Goal: Task Accomplishment & Management: Use online tool/utility

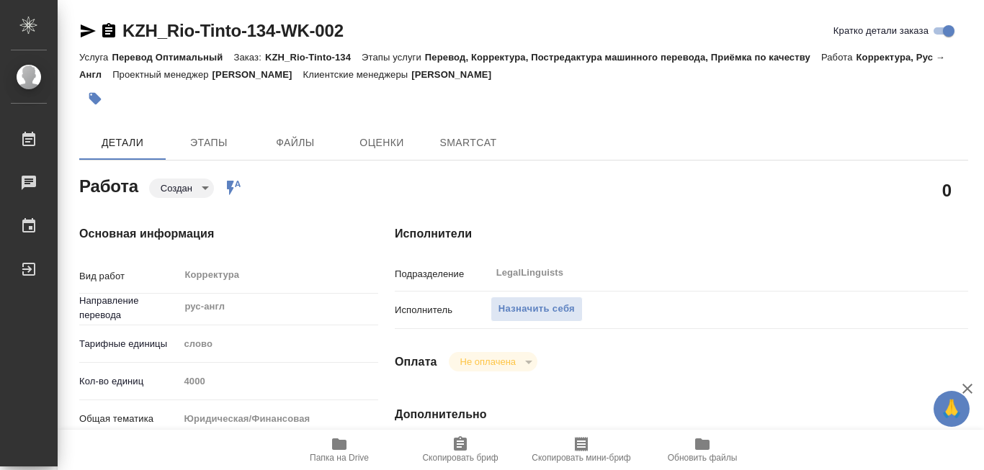
type textarea "x"
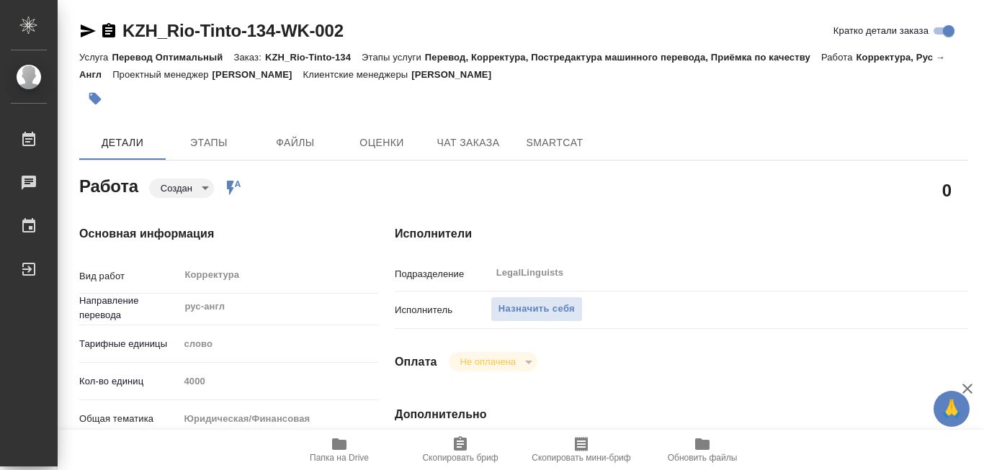
type textarea "x"
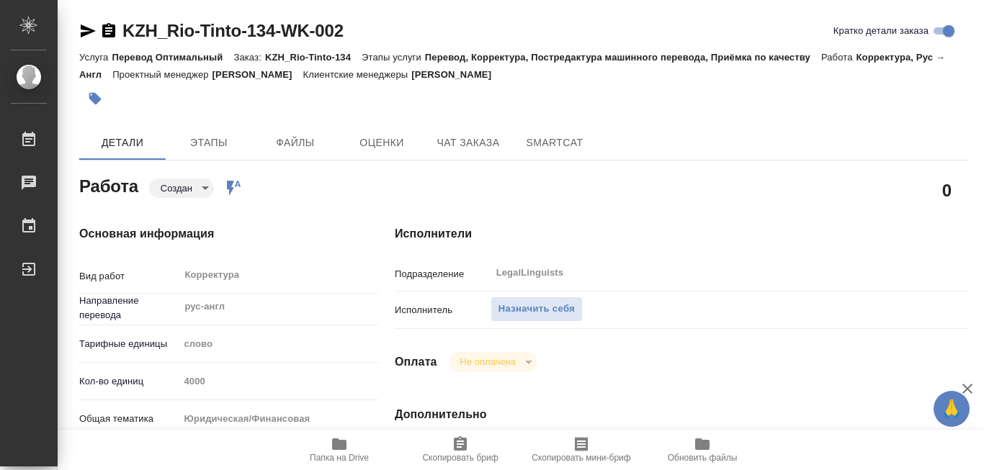
scroll to position [144, 0]
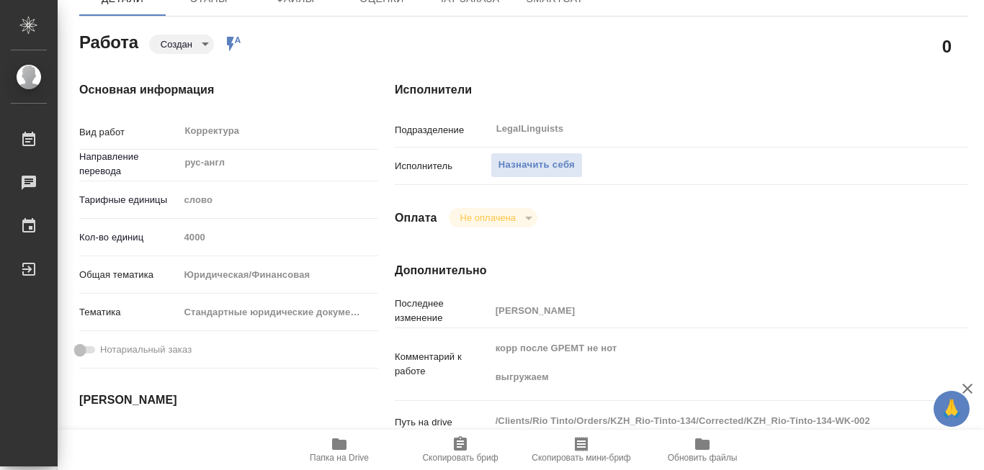
type textarea "x"
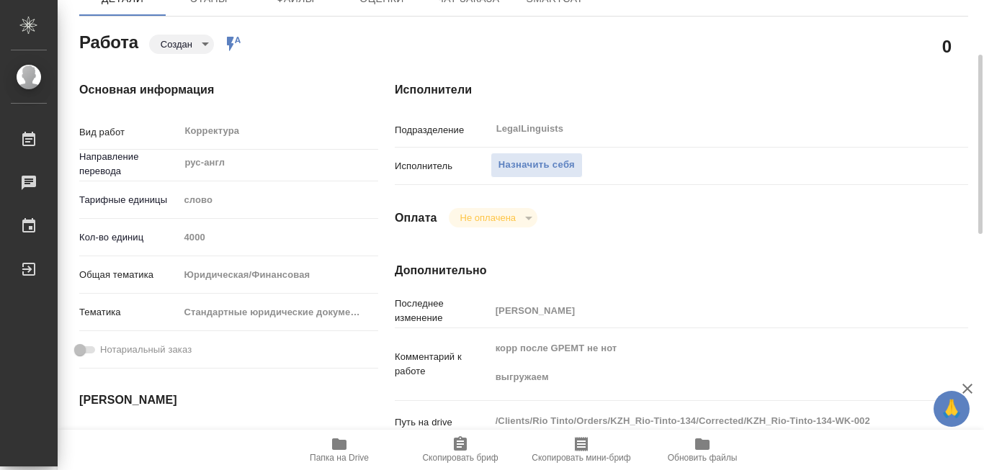
type textarea "x"
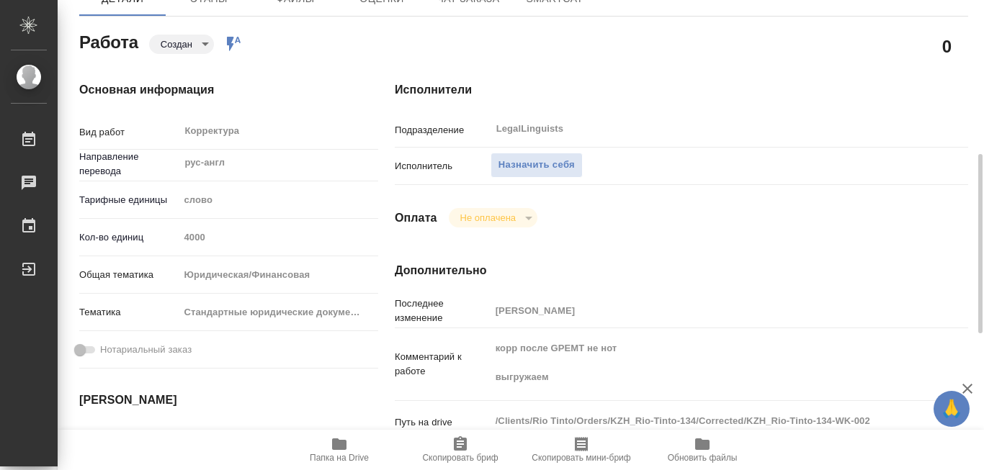
scroll to position [216, 0]
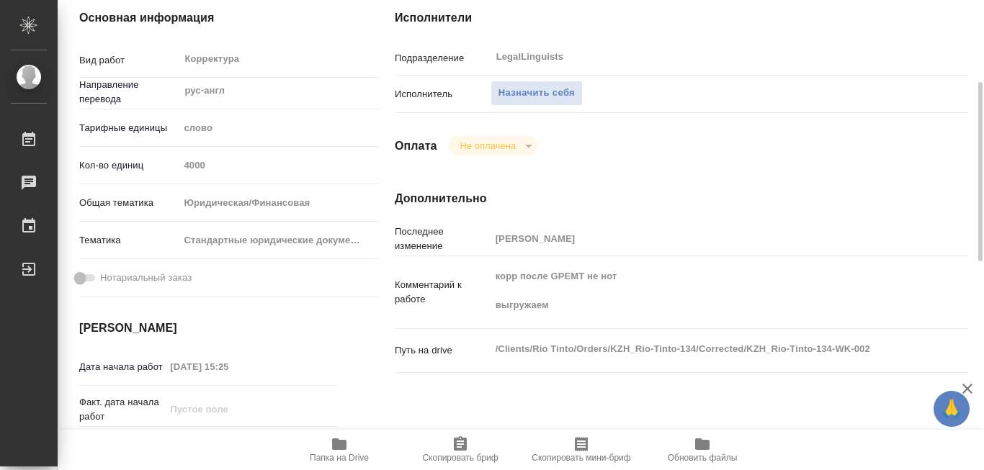
click at [341, 445] on icon "button" at bounding box center [339, 445] width 14 height 12
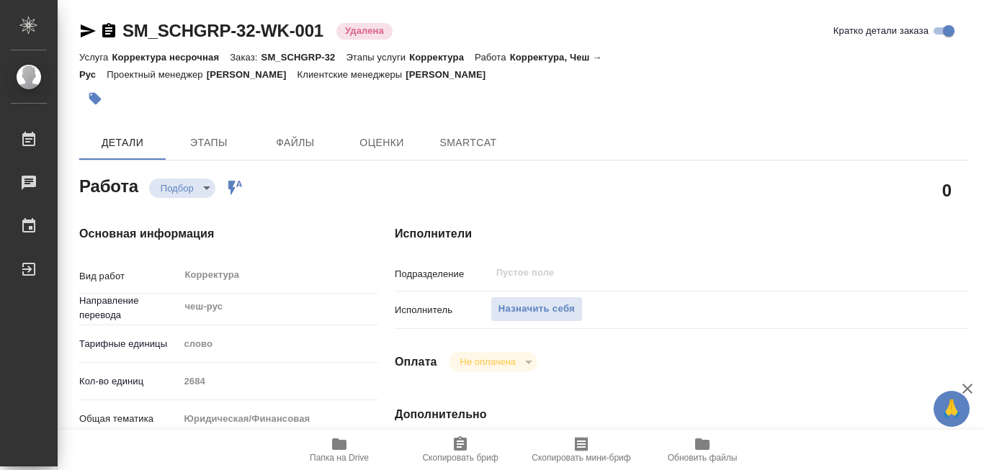
type textarea "x"
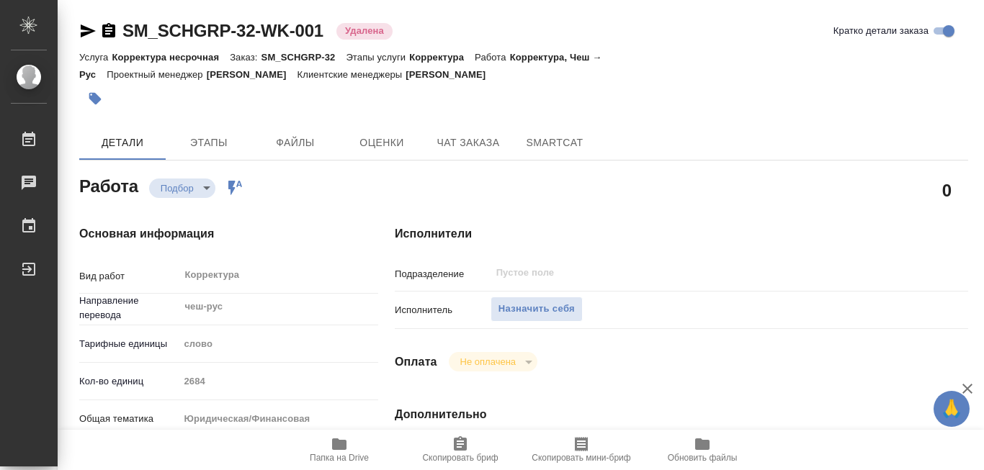
type textarea "x"
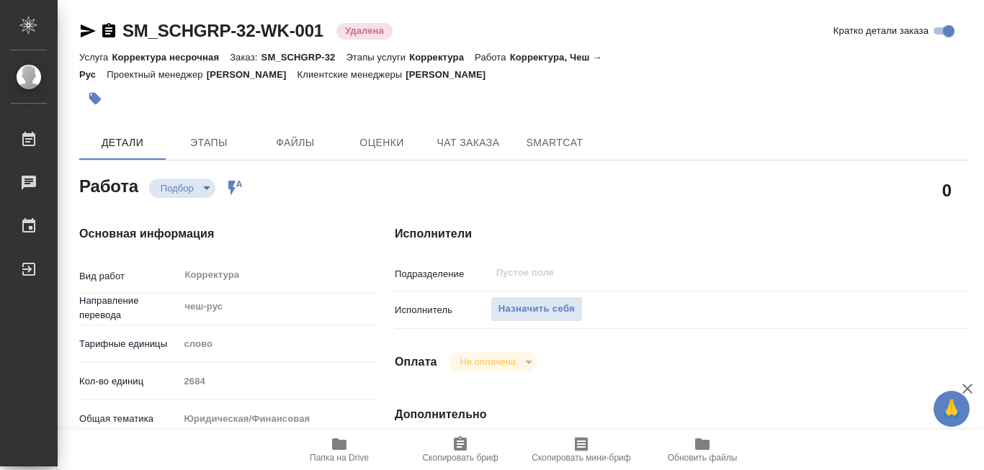
type textarea "x"
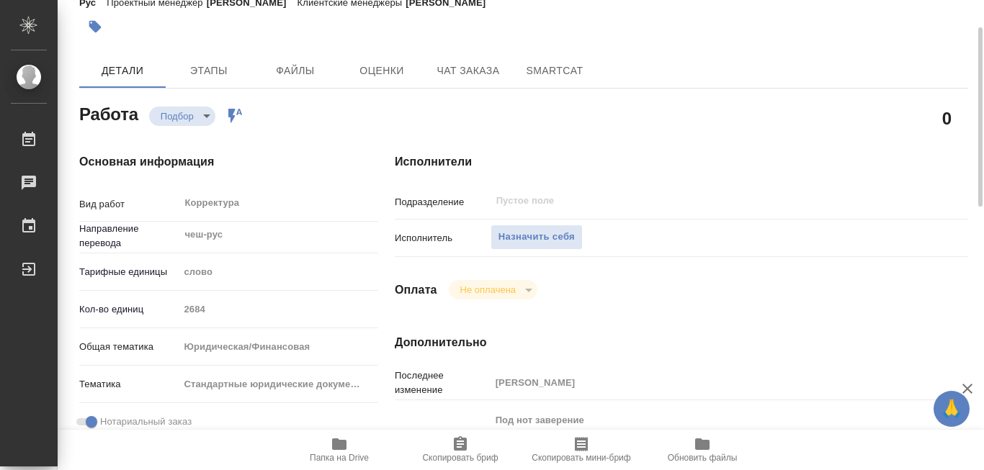
scroll to position [144, 0]
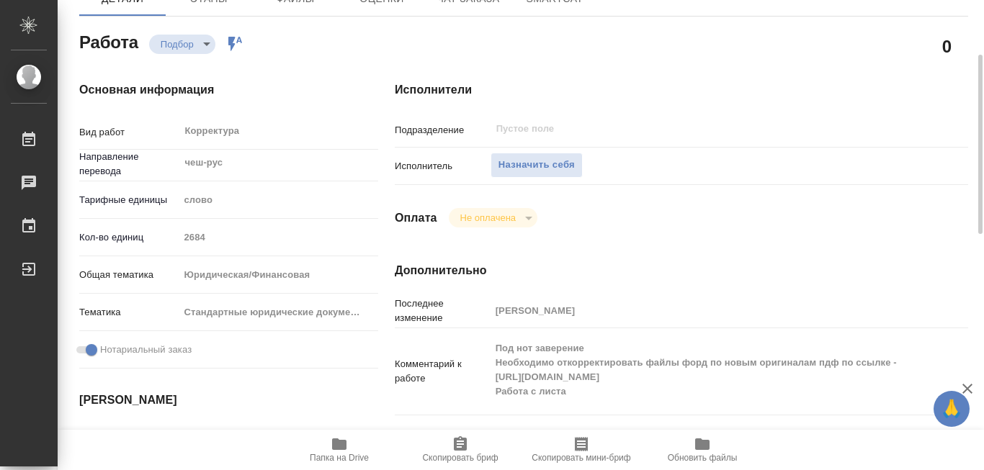
type textarea "x"
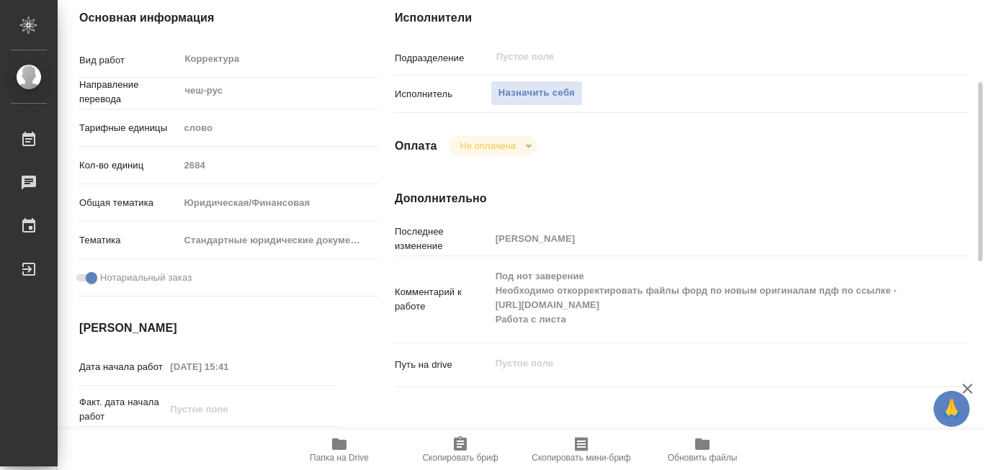
scroll to position [288, 0]
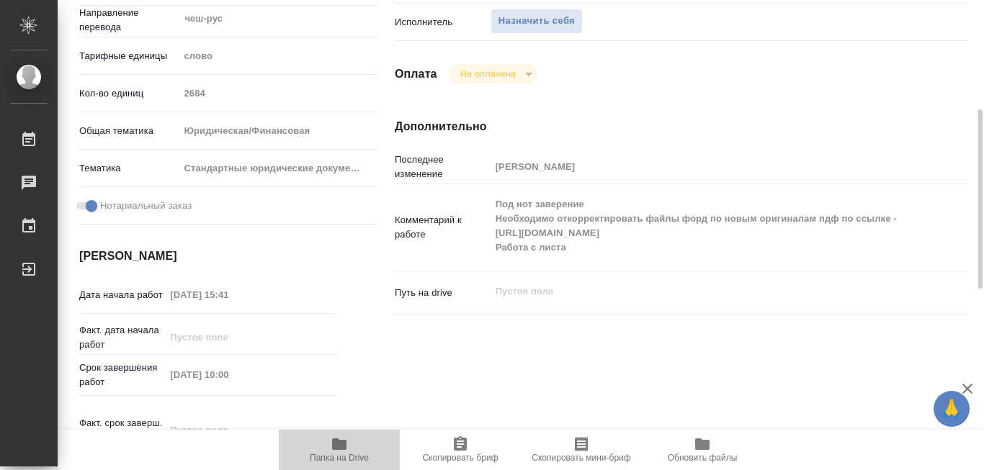
click at [339, 440] on icon "button" at bounding box center [339, 445] width 14 height 12
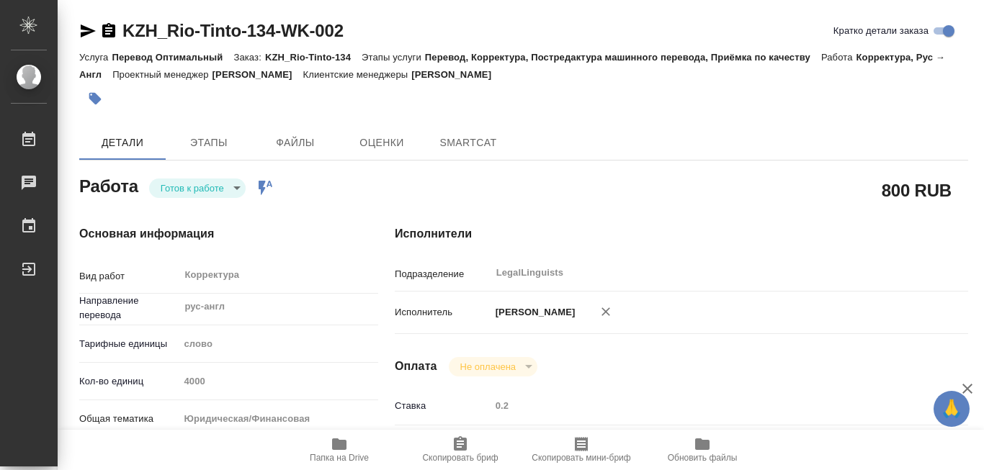
type textarea "x"
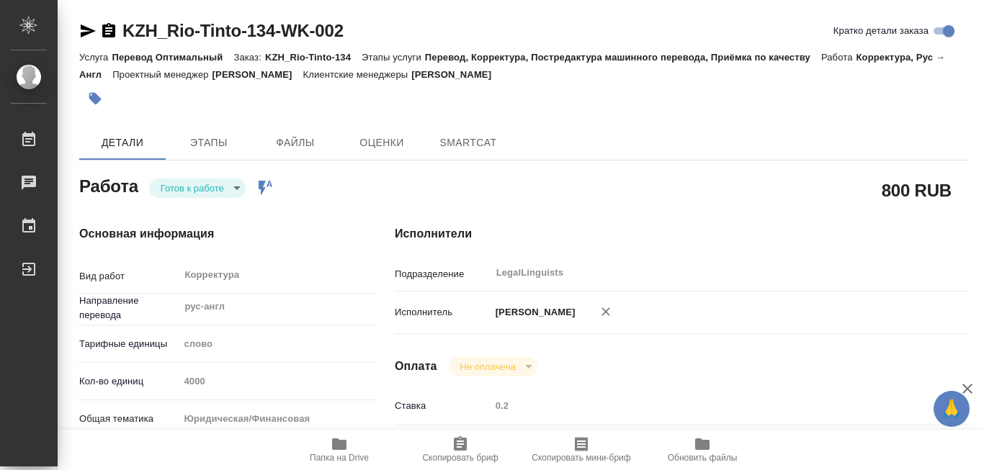
type textarea "x"
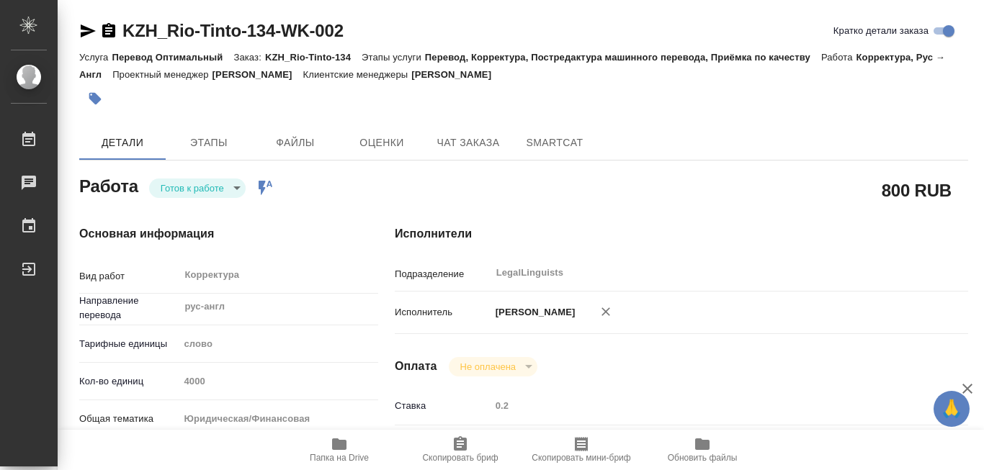
type textarea "x"
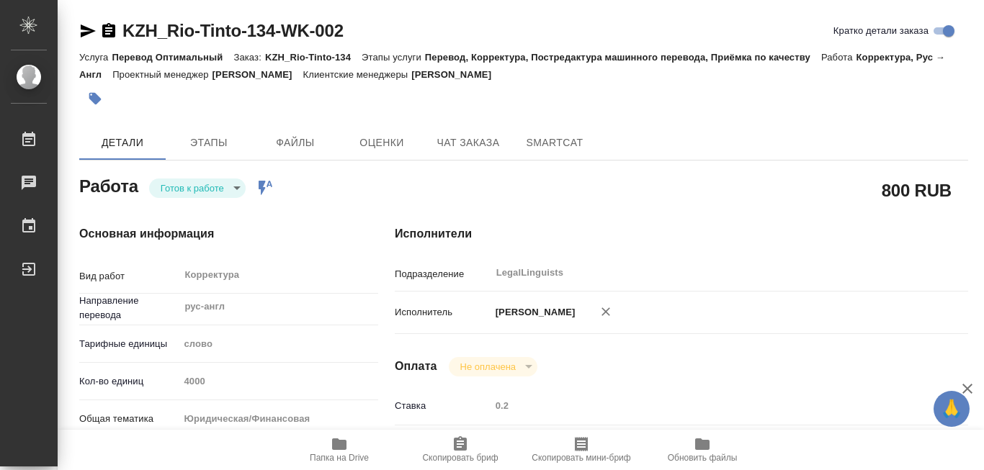
type textarea "x"
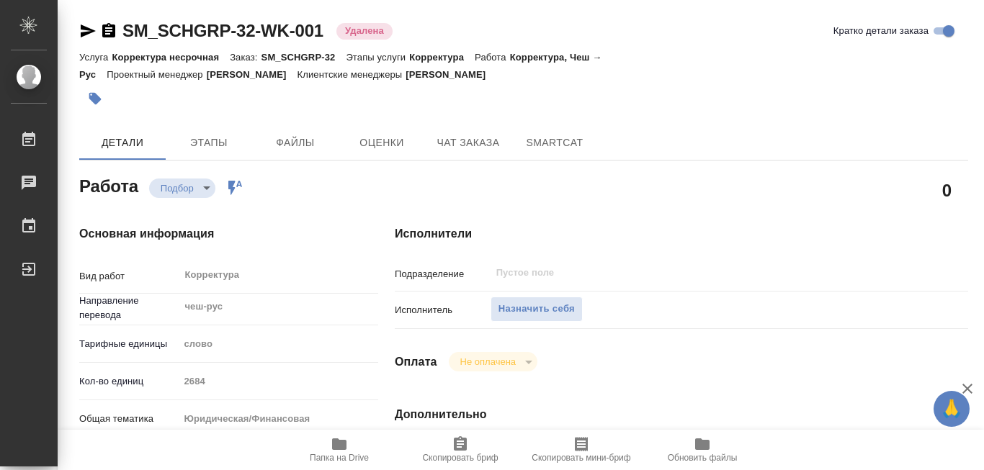
type textarea "x"
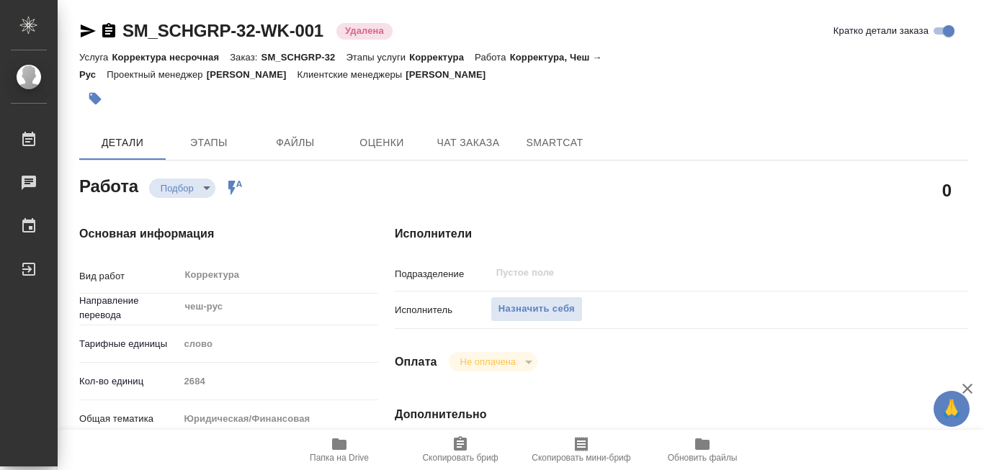
type textarea "x"
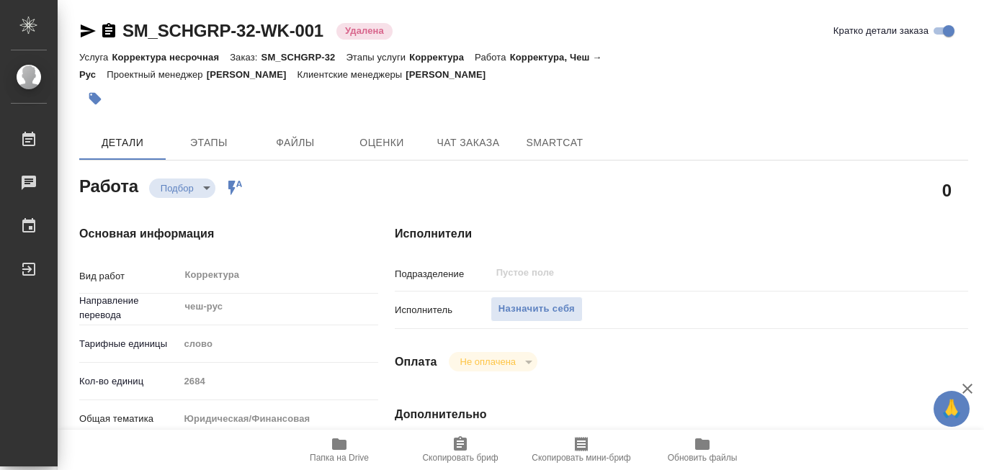
type textarea "x"
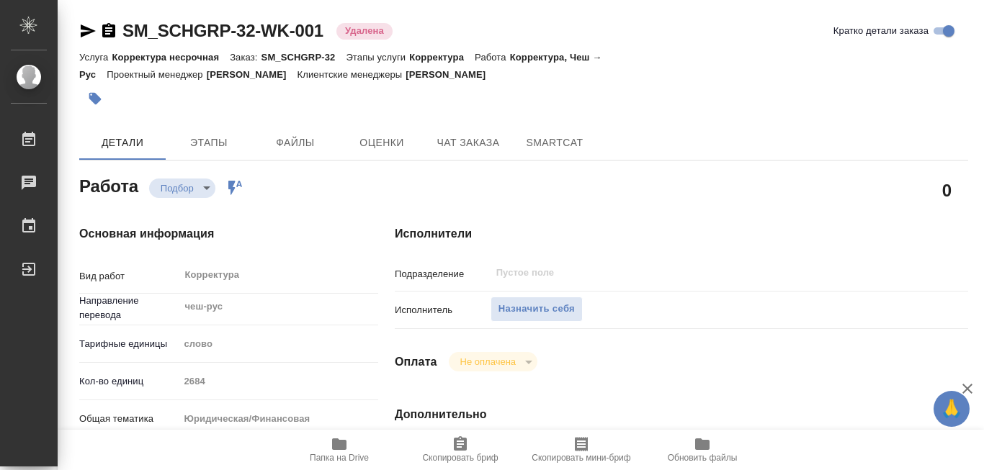
type textarea "x"
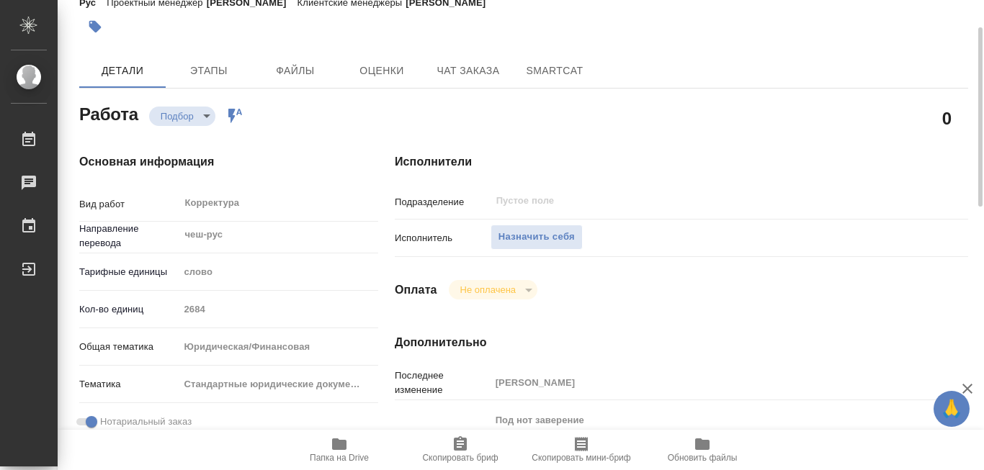
scroll to position [216, 0]
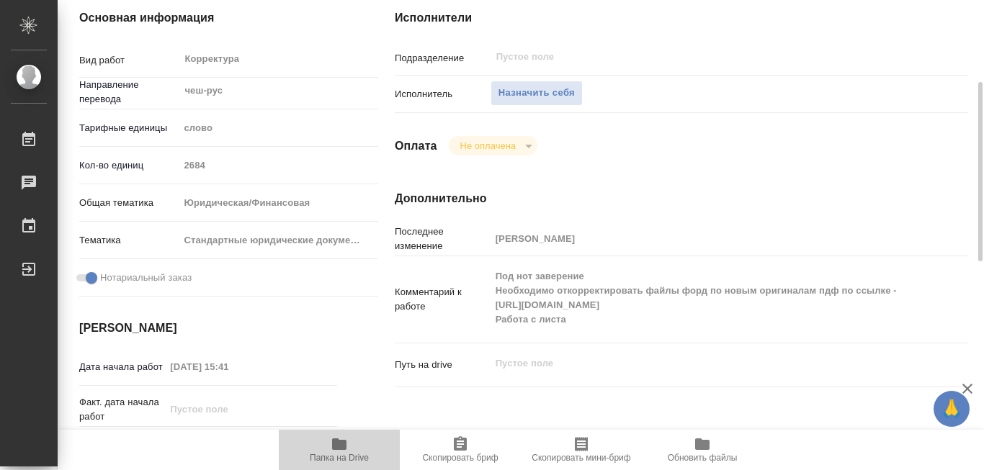
click at [332, 446] on icon "button" at bounding box center [339, 445] width 14 height 12
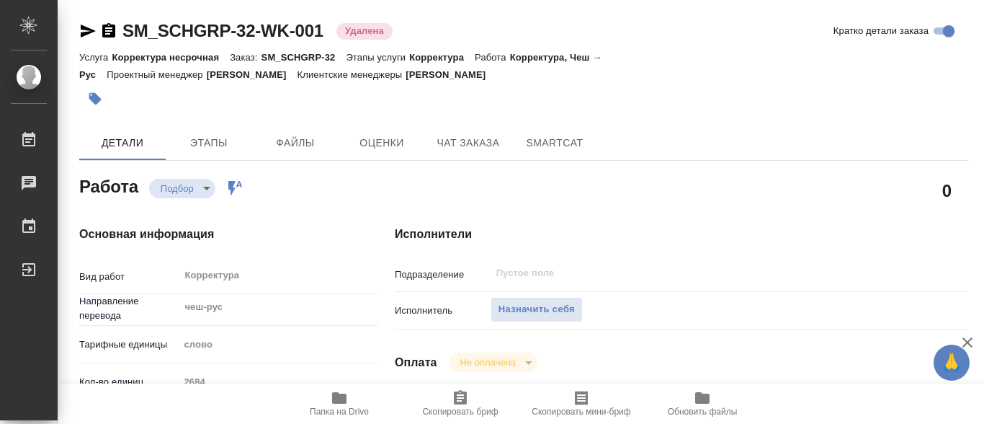
type textarea "x"
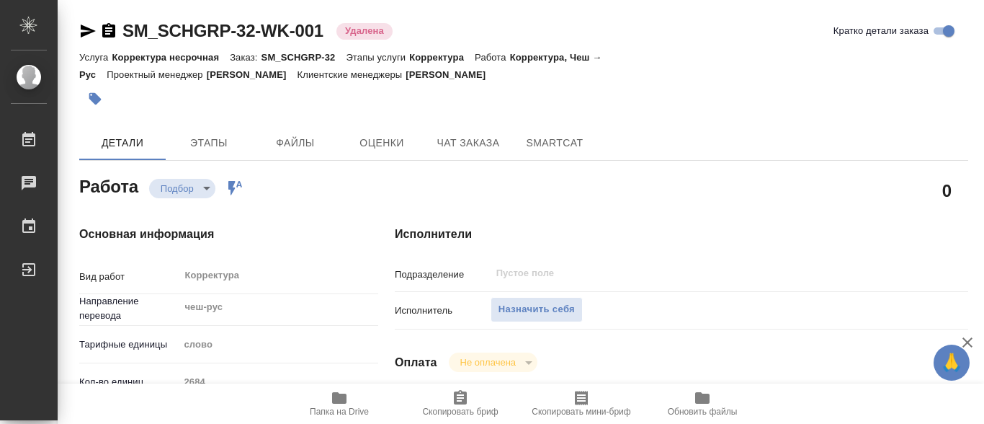
type textarea "x"
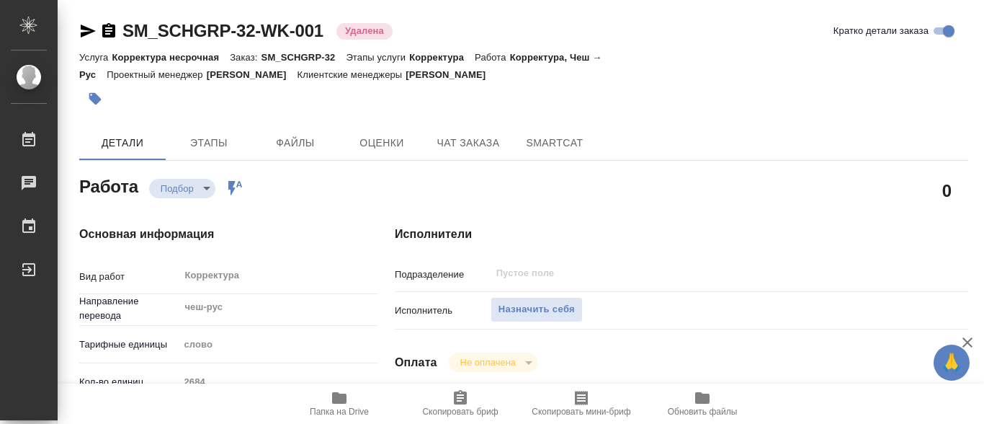
type textarea "x"
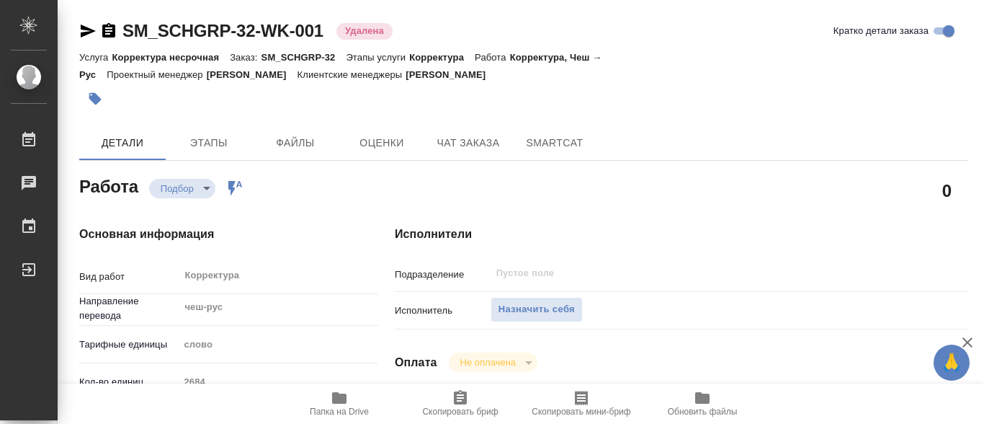
scroll to position [72, 0]
type textarea "x"
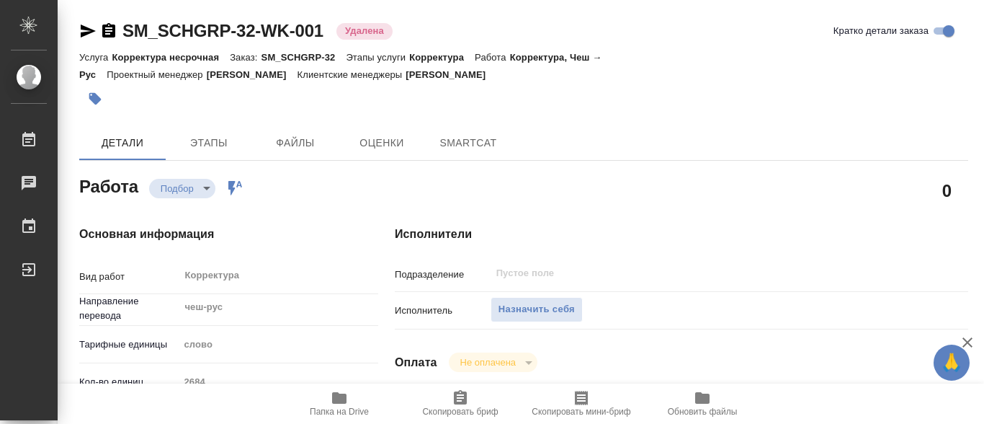
type textarea "x"
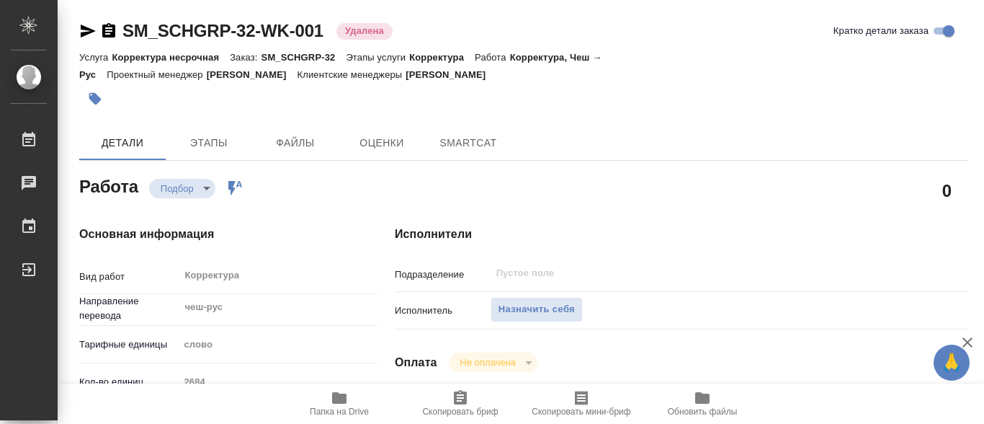
type textarea "x"
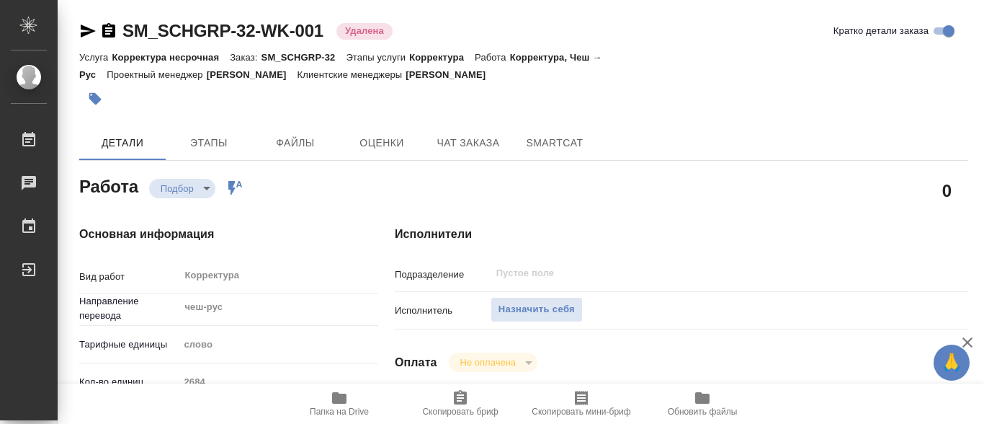
type textarea "x"
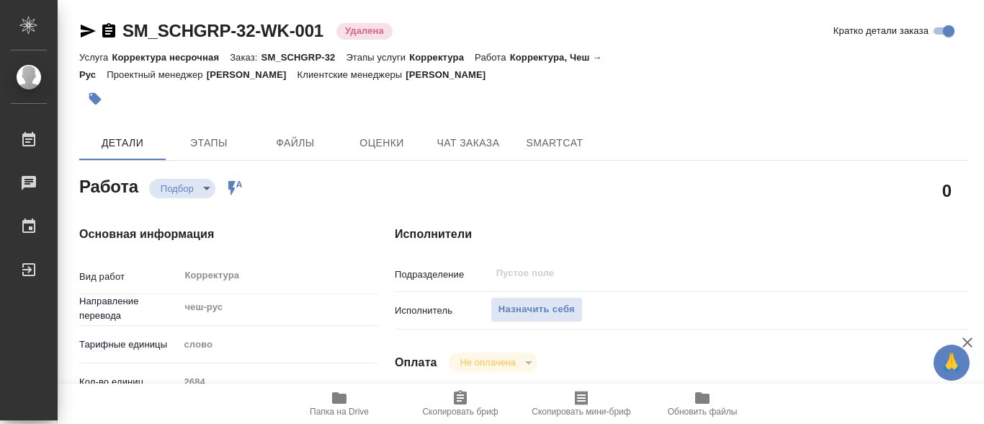
type textarea "x"
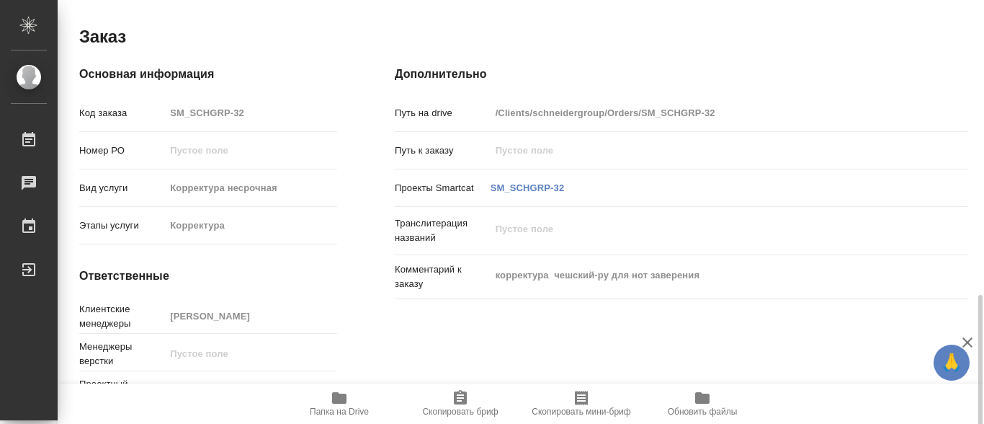
scroll to position [809, 0]
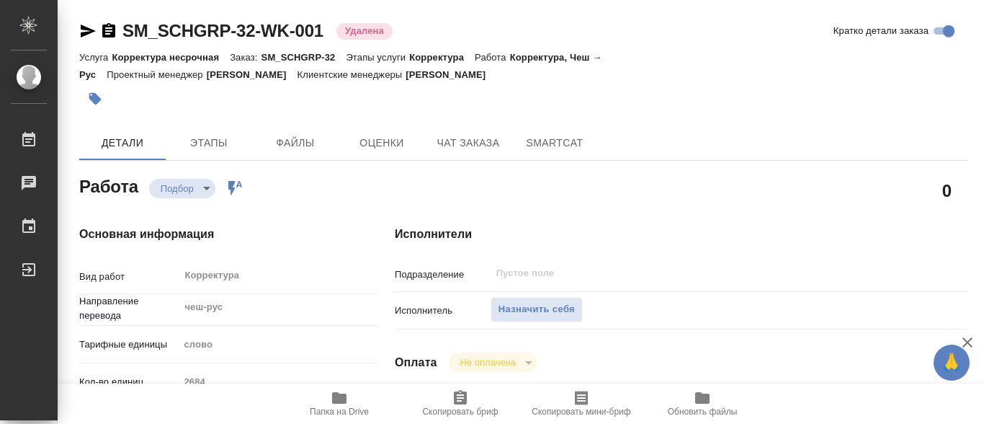
type textarea "x"
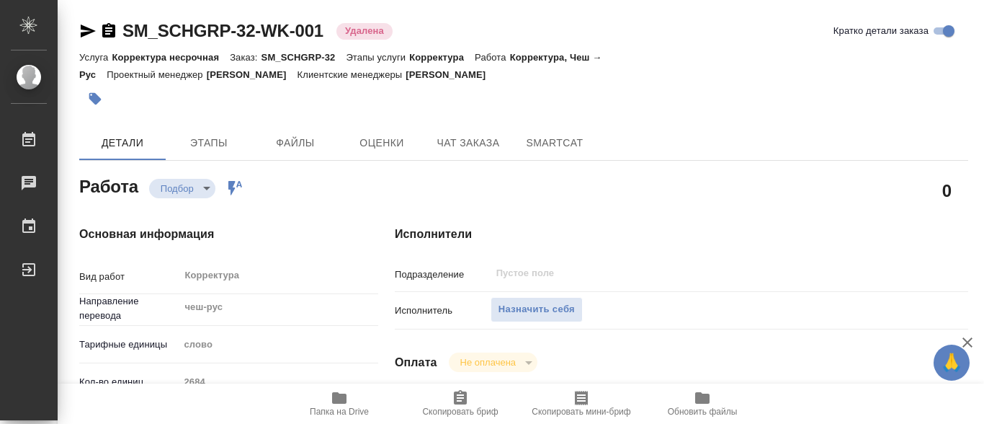
type textarea "x"
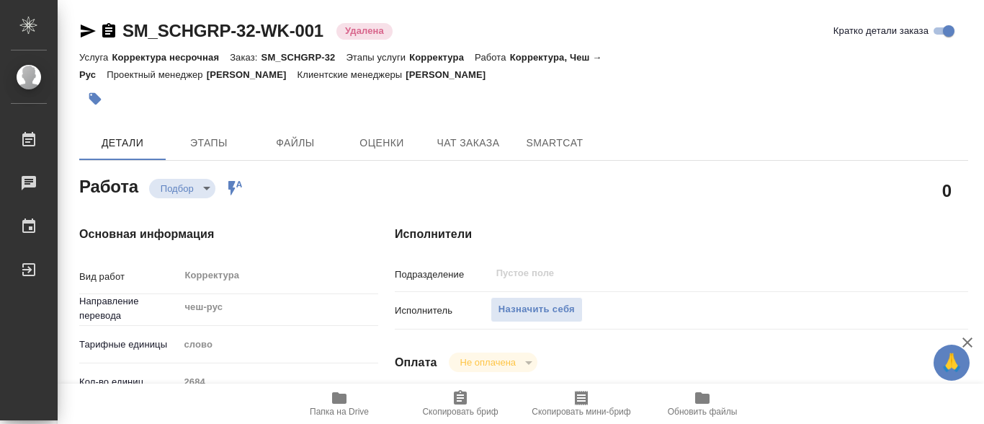
type textarea "x"
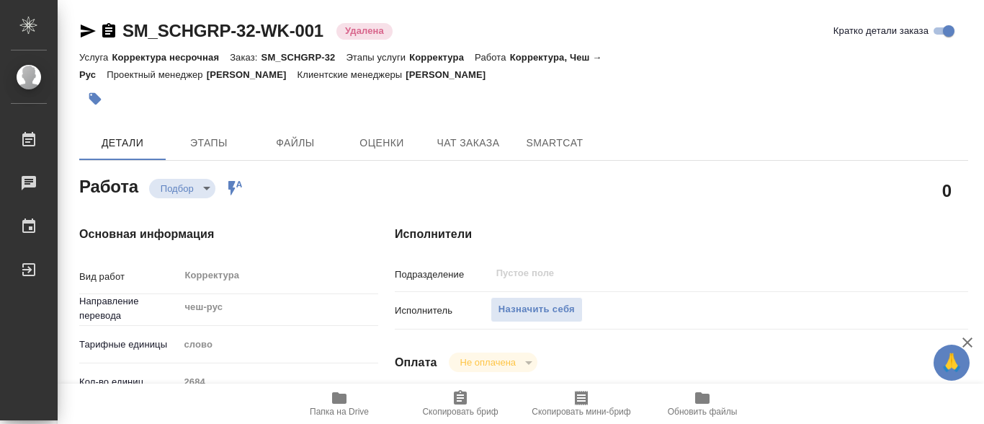
type textarea "x"
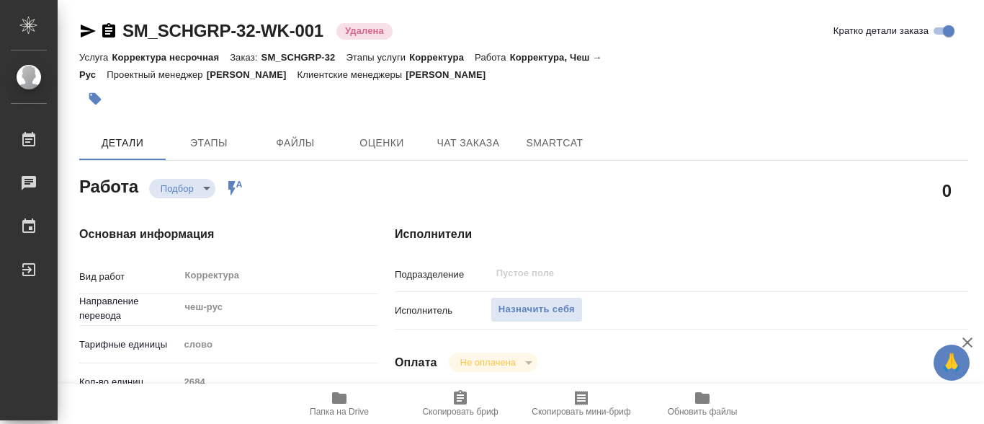
type textarea "x"
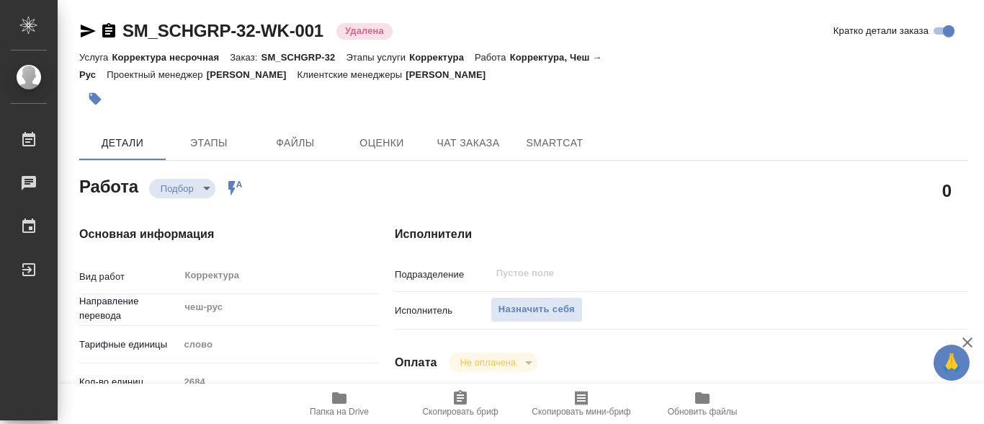
click at [343, 403] on icon "button" at bounding box center [339, 398] width 14 height 12
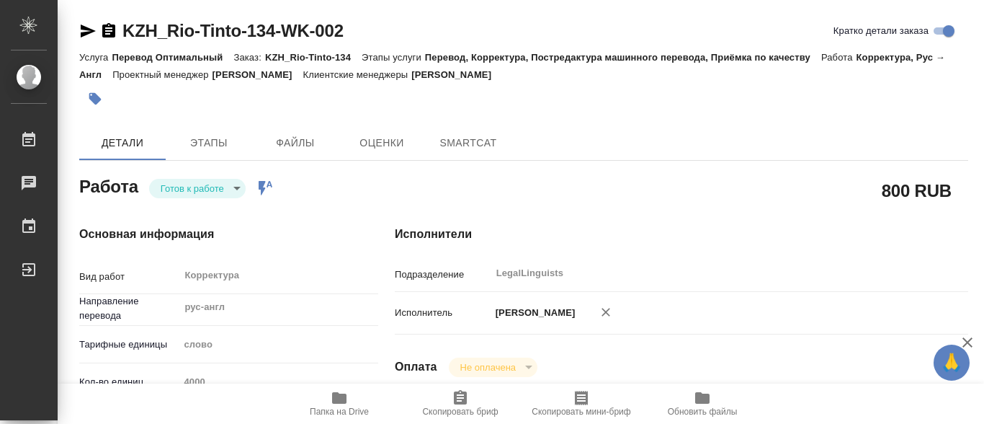
type textarea "x"
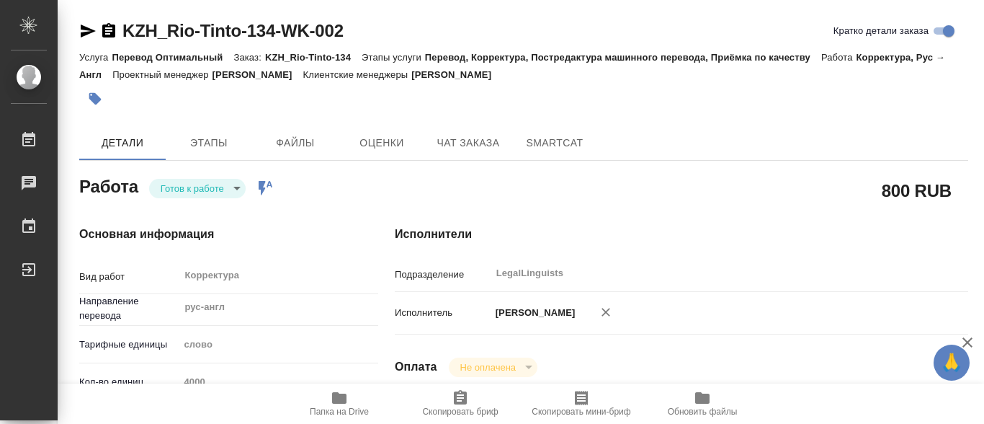
type textarea "x"
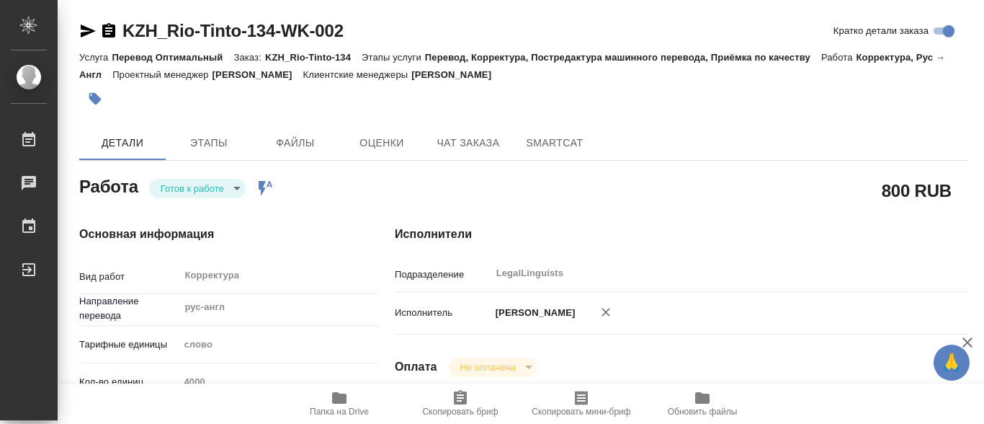
type textarea "x"
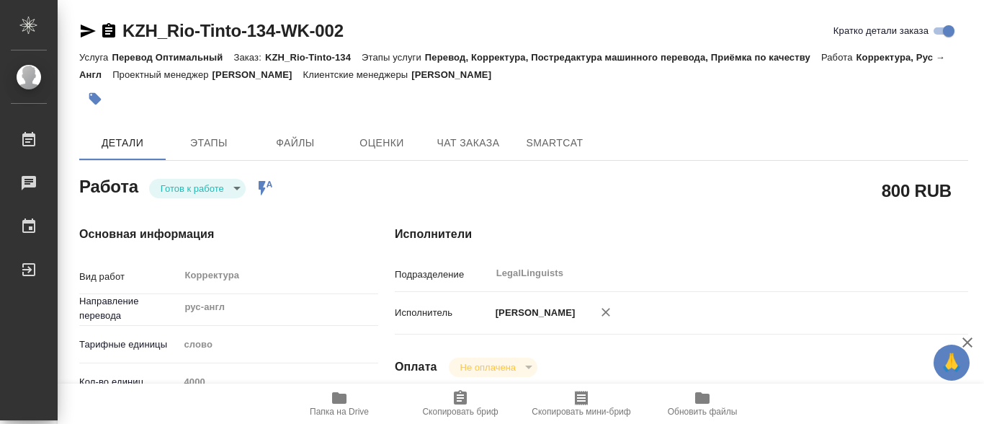
type textarea "x"
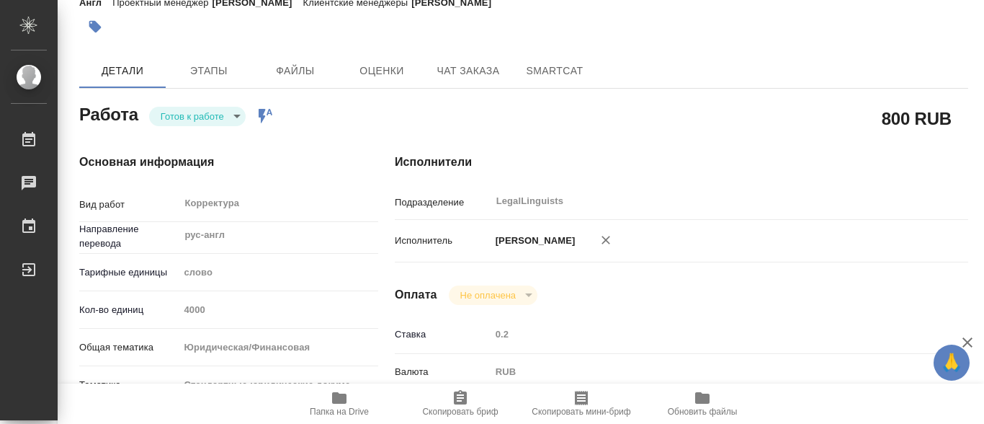
type textarea "x"
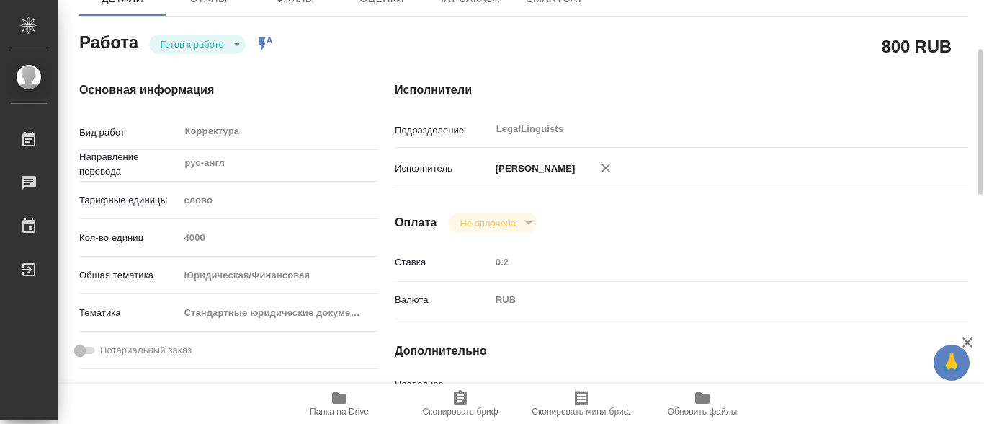
scroll to position [288, 0]
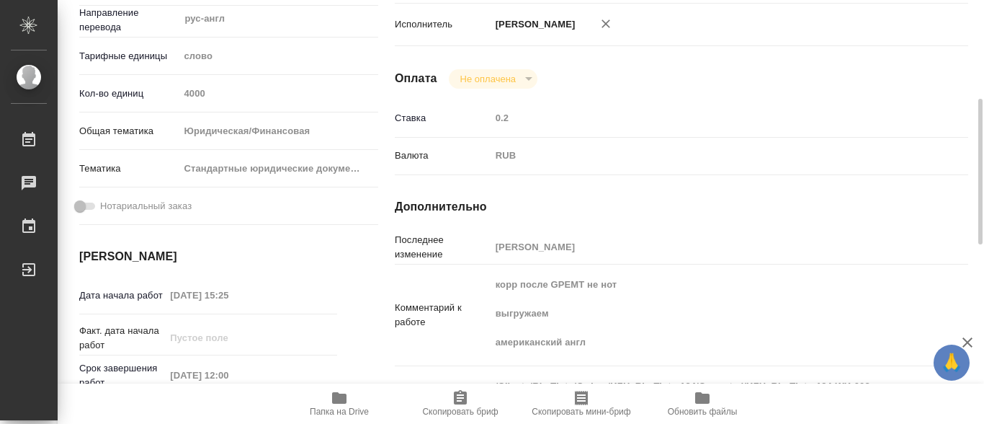
type textarea "x"
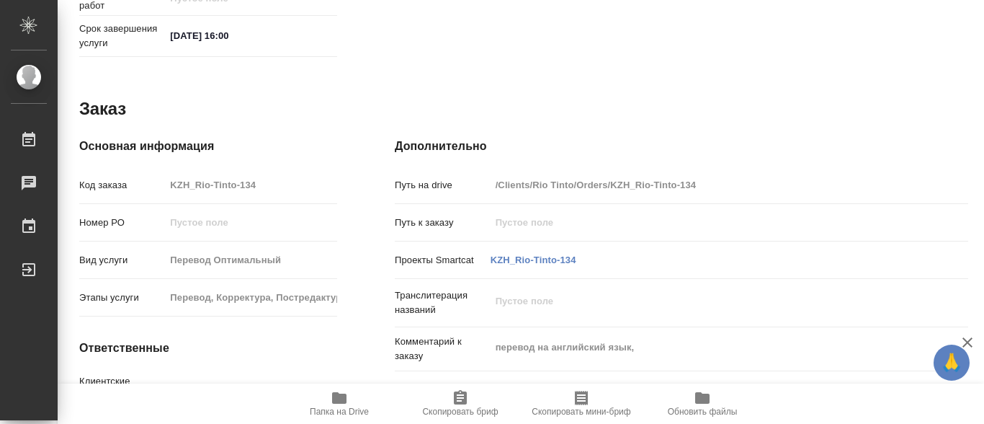
scroll to position [809, 0]
